Goal: Find specific page/section: Find specific page/section

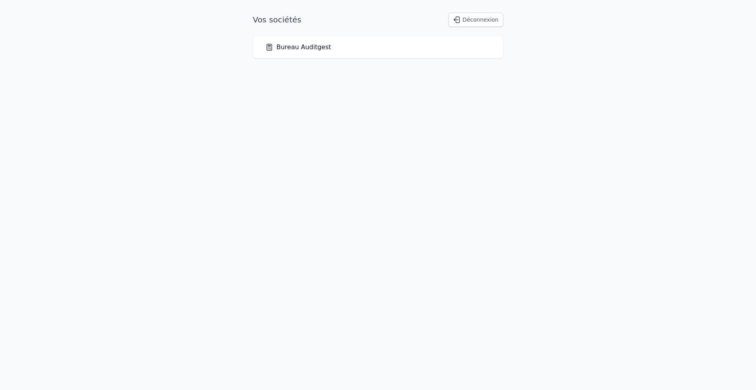
click at [296, 48] on link "Bureau Auditgest" at bounding box center [298, 47] width 66 height 9
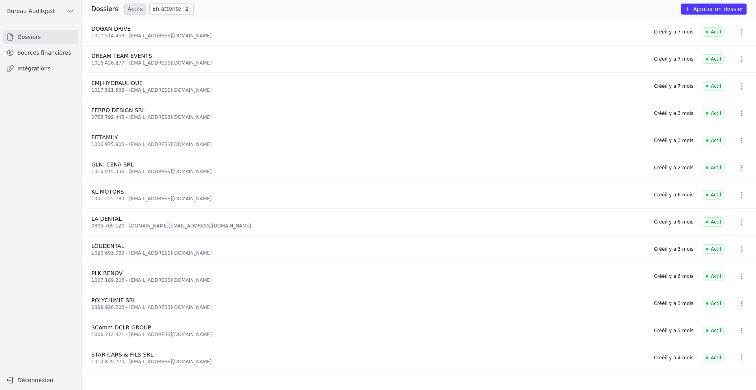
click at [45, 54] on link "Sources financières" at bounding box center [40, 53] width 75 height 14
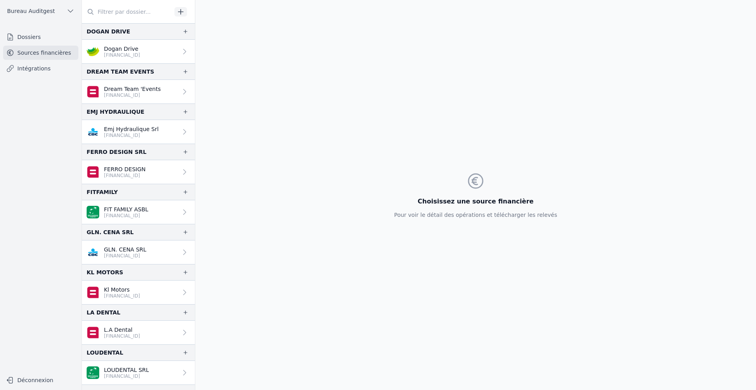
click at [133, 126] on p "Emj Hydraulique Srl" at bounding box center [131, 129] width 55 height 8
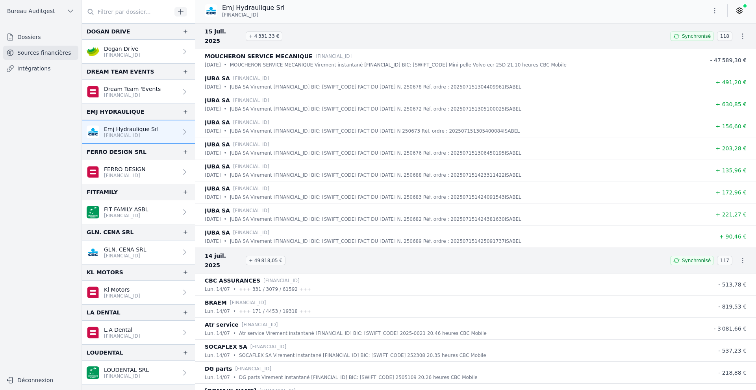
click at [739, 32] on icon "button" at bounding box center [742, 36] width 8 height 8
click at [739, 30] on div at bounding box center [378, 195] width 756 height 390
drag, startPoint x: 205, startPoint y: 31, endPoint x: 234, endPoint y: 32, distance: 29.5
click at [234, 32] on span "15 juil. 2025" at bounding box center [224, 36] width 38 height 19
click at [229, 31] on span "15 juil. 2025" at bounding box center [224, 36] width 38 height 19
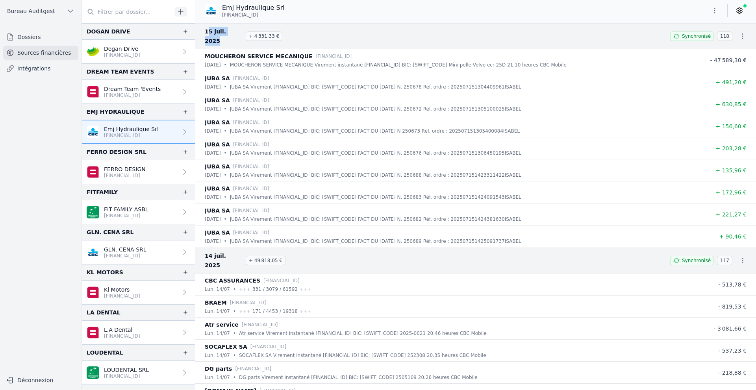
drag, startPoint x: 206, startPoint y: 30, endPoint x: 235, endPoint y: 31, distance: 29.1
click at [235, 31] on span "15 juil. 2025" at bounding box center [224, 36] width 38 height 19
click at [236, 31] on span "15 juil. 2025" at bounding box center [224, 36] width 38 height 19
drag, startPoint x: 205, startPoint y: 31, endPoint x: 237, endPoint y: 30, distance: 31.5
click at [237, 30] on span "15 juil. 2025" at bounding box center [224, 36] width 38 height 19
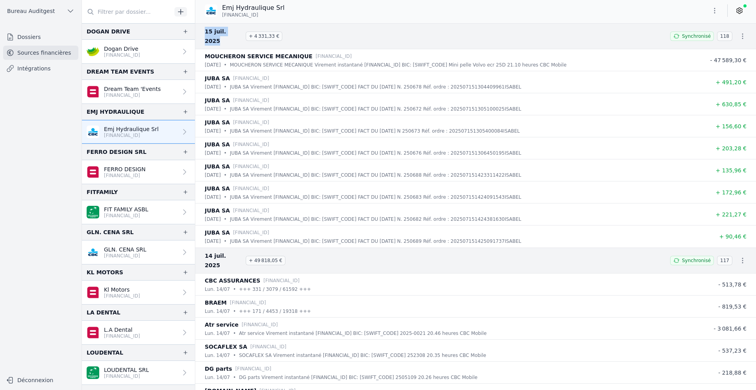
click at [232, 32] on span "15 juil. 2025" at bounding box center [224, 36] width 38 height 19
click at [233, 31] on span "15 juil. 2025" at bounding box center [224, 36] width 38 height 19
drag, startPoint x: 233, startPoint y: 31, endPoint x: 201, endPoint y: 31, distance: 31.5
click at [201, 31] on div "[DATE] + 4 331,33 € Synchronisé 118" at bounding box center [475, 36] width 560 height 26
click at [215, 31] on span "15 juil. 2025" at bounding box center [224, 36] width 38 height 19
